Goal: Transaction & Acquisition: Purchase product/service

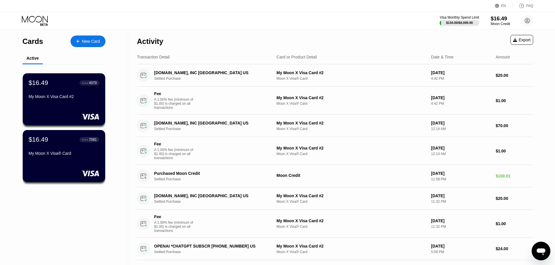
click at [499, 17] on div "$16.49" at bounding box center [500, 18] width 20 height 6
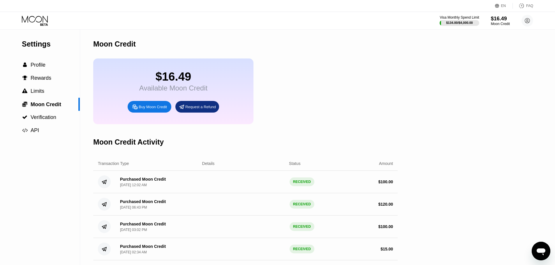
click at [140, 109] on div "Buy Moon Credit" at bounding box center [153, 107] width 28 height 5
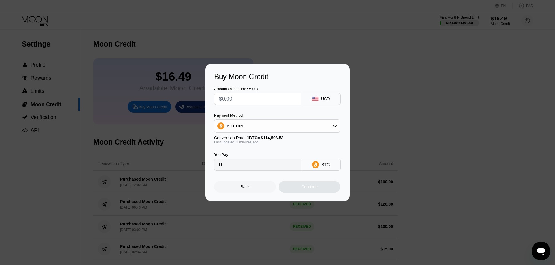
click at [261, 124] on div "BITCOIN" at bounding box center [276, 126] width 125 height 12
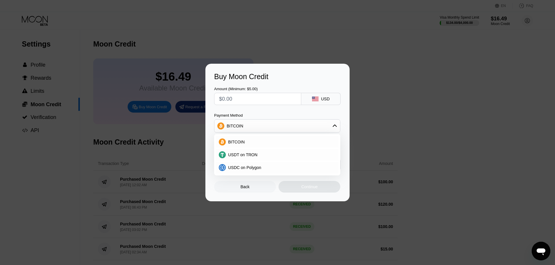
click at [241, 103] on input "text" at bounding box center [257, 99] width 77 height 12
type input "$1"
type input "0.00000873"
type input "$10"
type input "0.00008727"
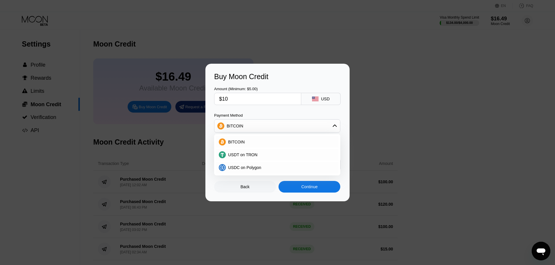
type input "$100"
type input "0.00087263"
type input "$100"
click at [317, 78] on div "Buy Moon Credit" at bounding box center [277, 77] width 127 height 8
click at [338, 128] on div "BITCOIN" at bounding box center [276, 126] width 125 height 12
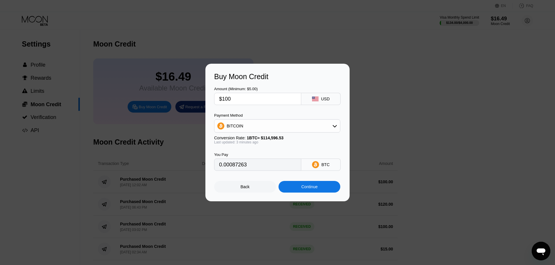
drag, startPoint x: 267, startPoint y: 168, endPoint x: 200, endPoint y: 165, distance: 67.3
click at [200, 165] on div "Buy Moon Credit Amount (Minimum: $5.00) $100 USD Payment Method BITCOIN Convers…" at bounding box center [277, 133] width 555 height 138
click at [255, 167] on input "0.00087263" at bounding box center [257, 165] width 77 height 12
click at [264, 170] on input "0.00087263" at bounding box center [257, 165] width 77 height 12
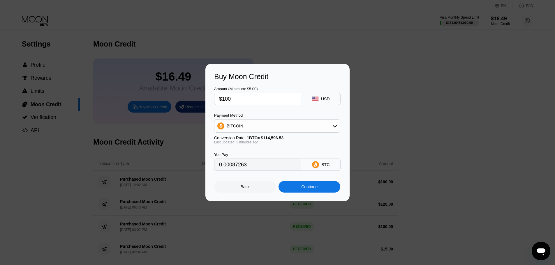
click at [264, 170] on input "0.00087263" at bounding box center [257, 165] width 77 height 12
click at [313, 188] on div "Continue" at bounding box center [309, 187] width 16 height 5
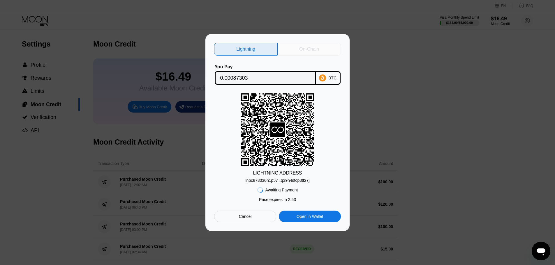
click at [310, 47] on div "On-Chain" at bounding box center [309, 49] width 20 height 6
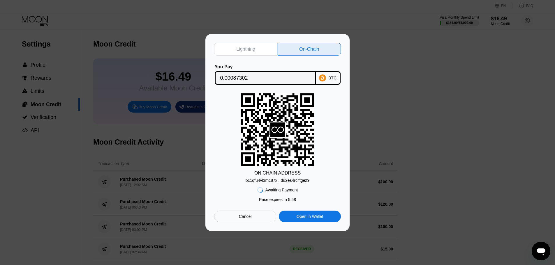
click at [288, 184] on div "Awaiting Payment Price expires in 2 : 51 Price expires in 5 : 58 Cancel Open in…" at bounding box center [277, 203] width 127 height 40
click at [288, 182] on div "bc1qfu4vl3mc87x...du2es4rclftgez9" at bounding box center [277, 180] width 64 height 5
click at [240, 219] on div "Cancel" at bounding box center [245, 216] width 13 height 5
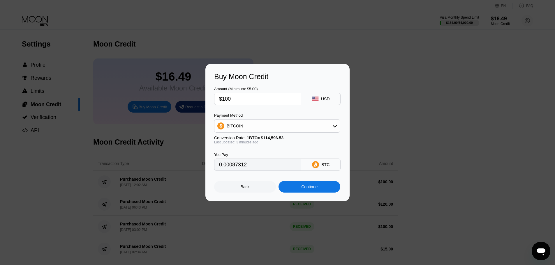
type input "0.00087312"
click at [242, 186] on div "Back" at bounding box center [245, 187] width 62 height 12
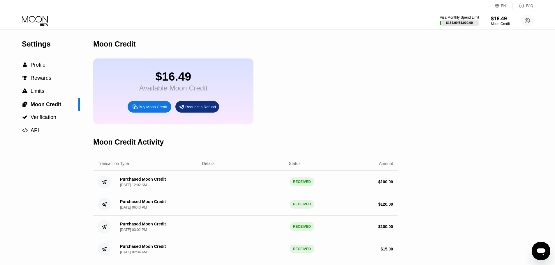
click at [487, 159] on div "Settings  Profile  Rewards  Limits  Moon Credit  Verification  API Moon C…" at bounding box center [277, 168] width 555 height 276
click at [151, 109] on div "Buy Moon Credit" at bounding box center [153, 107] width 28 height 5
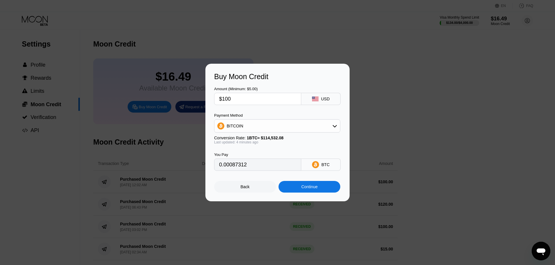
click at [252, 133] on div "Payment Method BITCOIN Conversion Rate: 1 BTC ≈ $114,532.08 Last updated: 4 min…" at bounding box center [277, 128] width 126 height 31
click at [256, 126] on div "BITCOIN" at bounding box center [276, 126] width 125 height 12
click at [244, 156] on span "USDT on TRON" at bounding box center [242, 155] width 29 height 5
type input "101.01"
click at [226, 99] on input "$100" at bounding box center [257, 99] width 77 height 12
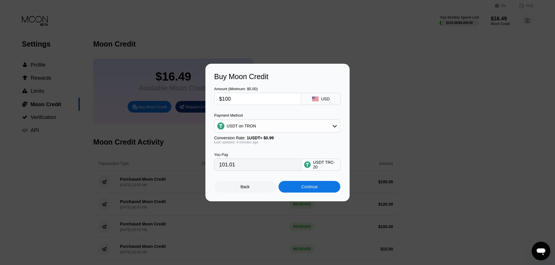
type input "$120"
type input "121.21"
click at [272, 115] on div "Payment Method" at bounding box center [277, 115] width 126 height 4
click at [228, 100] on input "$120" at bounding box center [257, 99] width 77 height 12
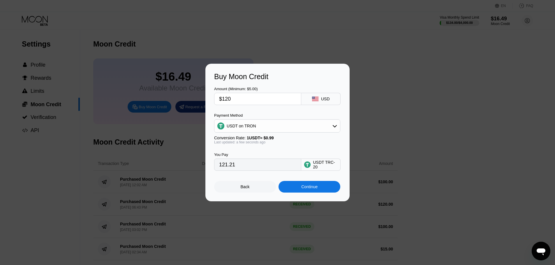
type input "$1"
type input "1.01"
type input "$10"
type input "10.10"
type input "$100"
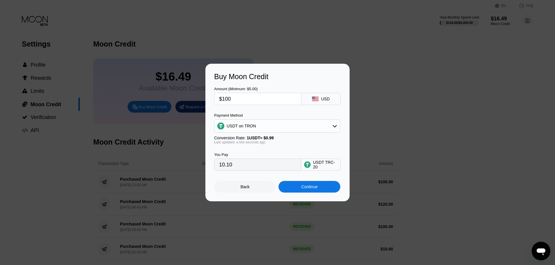
type input "101.01"
drag, startPoint x: 229, startPoint y: 99, endPoint x: 225, endPoint y: 100, distance: 4.5
click at [225, 100] on input "$100" at bounding box center [257, 99] width 77 height 12
type input "$15"
type input "15.15"
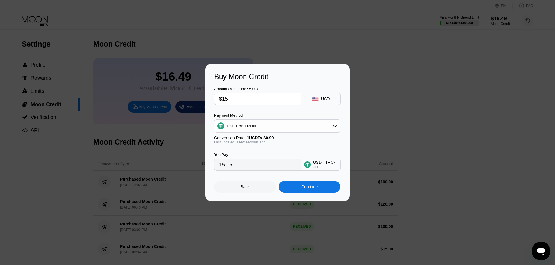
type input "$150"
type input "151.52"
type input "$150"
click at [244, 131] on div "USDT on TRON" at bounding box center [276, 126] width 125 height 12
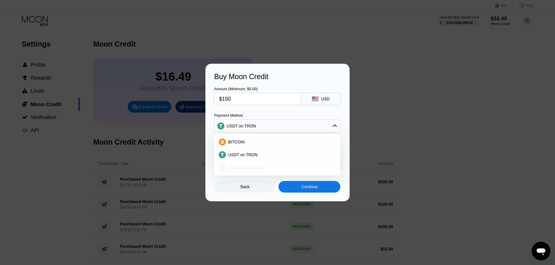
click at [232, 169] on span "USDC on Polygon" at bounding box center [244, 167] width 33 height 5
type input "150.00000000"
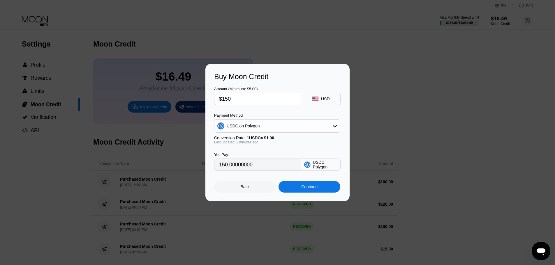
click at [306, 187] on div "Continue" at bounding box center [309, 187] width 16 height 5
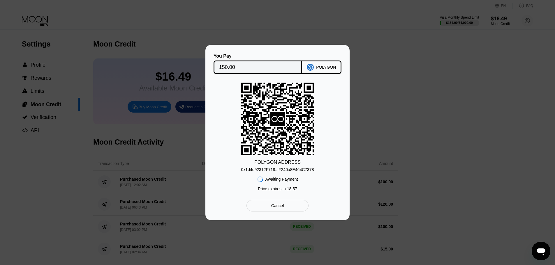
click at [288, 168] on div "0x1d4d92312F718...F240a8E464C7378" at bounding box center [277, 169] width 73 height 5
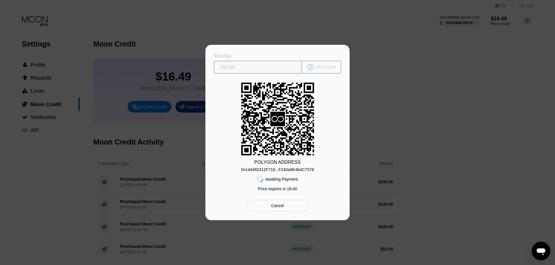
drag, startPoint x: 240, startPoint y: 67, endPoint x: 220, endPoint y: 67, distance: 20.4
click at [220, 67] on input "150.00" at bounding box center [258, 67] width 78 height 12
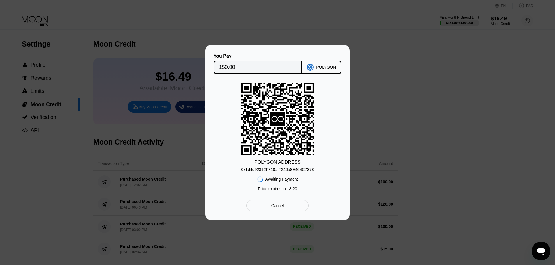
click at [277, 208] on div "Cancel" at bounding box center [277, 205] width 13 height 5
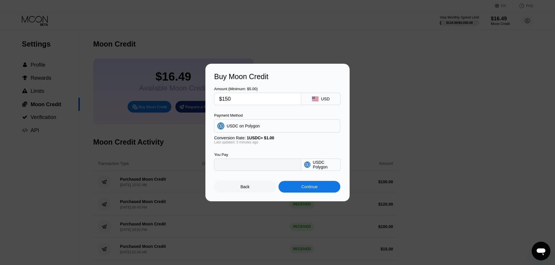
type input "150.00000000"
click at [225, 101] on input "$150" at bounding box center [257, 99] width 77 height 12
type input "$14"
type input "14.00000000"
type input "$149"
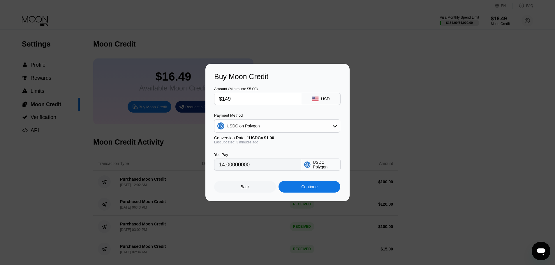
type input "149.00000000"
type input "$149"
click at [315, 189] on div "Continue" at bounding box center [309, 187] width 16 height 5
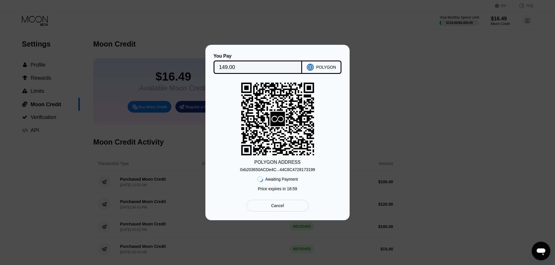
click at [282, 171] on div "0xb203650ACDe4C...44C6C4728173199" at bounding box center [277, 169] width 75 height 5
click at [261, 169] on div "0xb203650ACDe4C...44C6C4728173199" at bounding box center [277, 169] width 75 height 5
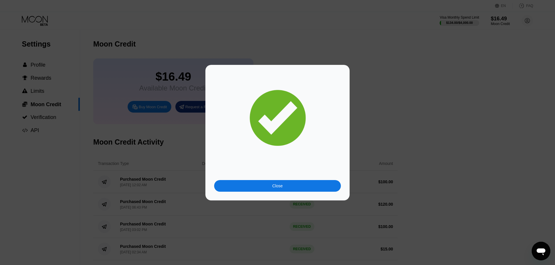
click at [271, 185] on div "Close" at bounding box center [277, 186] width 127 height 12
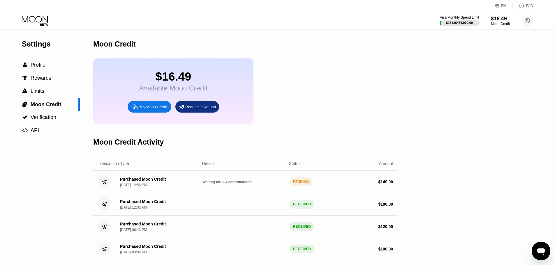
drag, startPoint x: 202, startPoint y: 188, endPoint x: 261, endPoint y: 192, distance: 59.3
click at [261, 192] on div "Purchased Moon Credit Sep 21, 2025, 12:58 PM Waiting for 204 confirmations PEND…" at bounding box center [245, 182] width 304 height 22
click at [41, 77] on span "Rewards" at bounding box center [41, 78] width 21 height 6
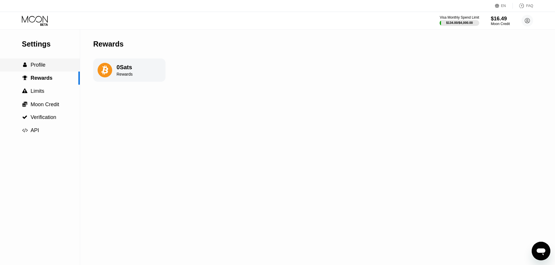
click at [33, 63] on span "Profile" at bounding box center [38, 65] width 15 height 6
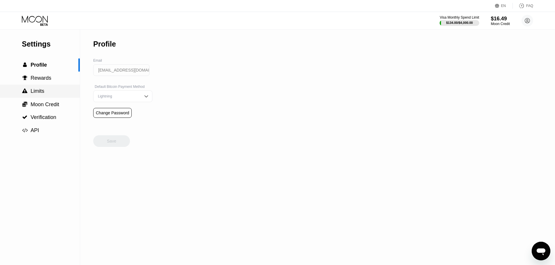
click at [43, 92] on span "Limits" at bounding box center [38, 91] width 14 height 6
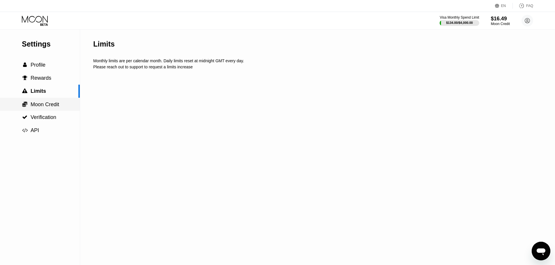
click at [51, 106] on span "Moon Credit" at bounding box center [45, 105] width 29 height 6
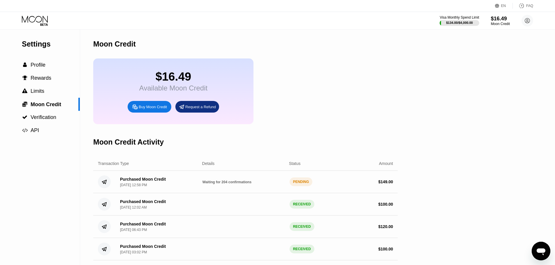
drag, startPoint x: 203, startPoint y: 189, endPoint x: 259, endPoint y: 190, distance: 55.9
click at [259, 190] on div "Purchased Moon Credit Sep 21, 2025, 12:58 PM Waiting for 204 confirmations PEND…" at bounding box center [245, 182] width 304 height 22
click at [128, 182] on div "Purchased Moon Credit" at bounding box center [143, 179] width 46 height 5
click at [355, 98] on div "$16.49 Available Moon Credit Buy Moon Credit Request a Refund" at bounding box center [245, 92] width 304 height 66
click at [37, 15] on div "Visa Monthly Spend Limit $134.00 / $4,000.00 $165.49 Moon Credit hassanpour_sae…" at bounding box center [277, 20] width 555 height 17
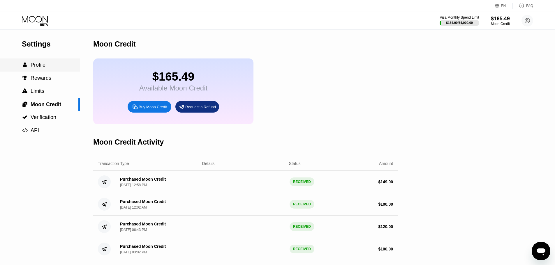
click at [37, 68] on span "Profile" at bounding box center [38, 65] width 15 height 6
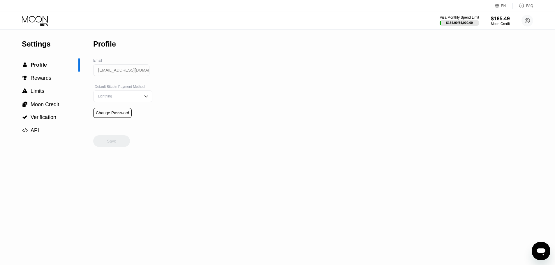
drag, startPoint x: 36, startPoint y: 13, endPoint x: 35, endPoint y: 16, distance: 2.9
click at [36, 13] on div "Visa Monthly Spend Limit $134.00 / $4,000.00 $165.49 Moon Credit hassanpour_sae…" at bounding box center [277, 20] width 555 height 17
click at [34, 20] on icon at bounding box center [35, 21] width 27 height 10
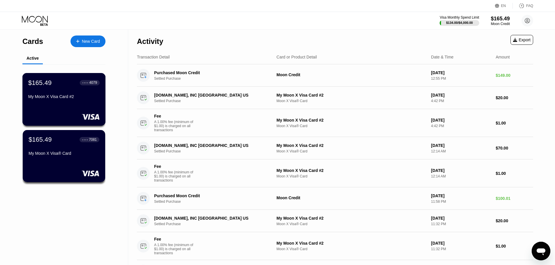
click at [52, 86] on div "$165.49 ● ● ● ● 4079" at bounding box center [63, 83] width 71 height 8
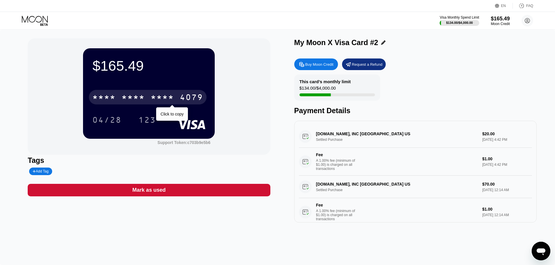
click at [154, 99] on div "* * * *" at bounding box center [162, 97] width 23 height 9
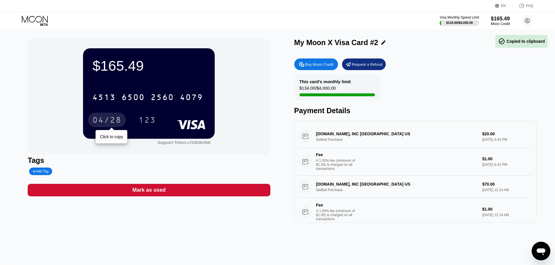
click at [105, 121] on div "04/28" at bounding box center [106, 120] width 29 height 9
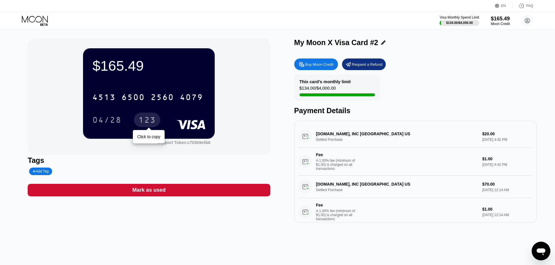
click at [144, 123] on div "123" at bounding box center [146, 120] width 17 height 9
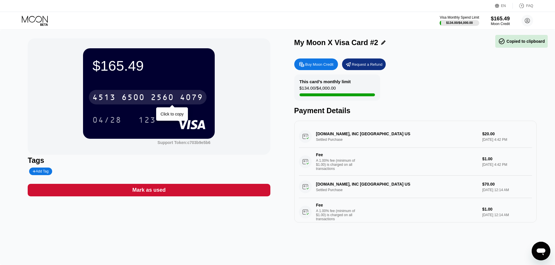
click at [128, 100] on div "6500" at bounding box center [132, 97] width 23 height 9
